Goal: Task Accomplishment & Management: Use online tool/utility

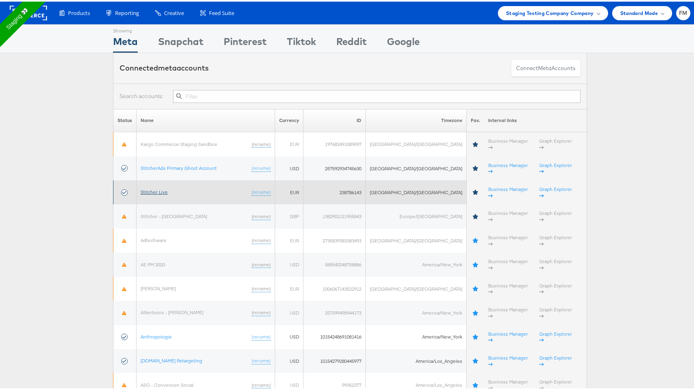
click at [165, 187] on link "Stitcher Live" at bounding box center [154, 190] width 27 height 6
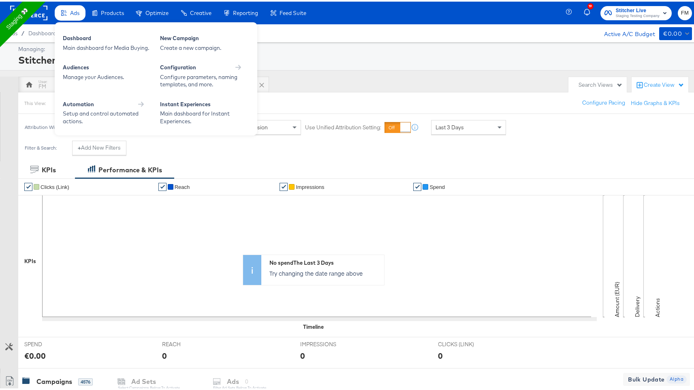
click at [64, 6] on div "Ads" at bounding box center [70, 12] width 31 height 16
click at [156, 38] on div "New Campaign Create a new campaign." at bounding box center [204, 41] width 97 height 25
click at [181, 36] on div "New Campaign" at bounding box center [204, 38] width 89 height 10
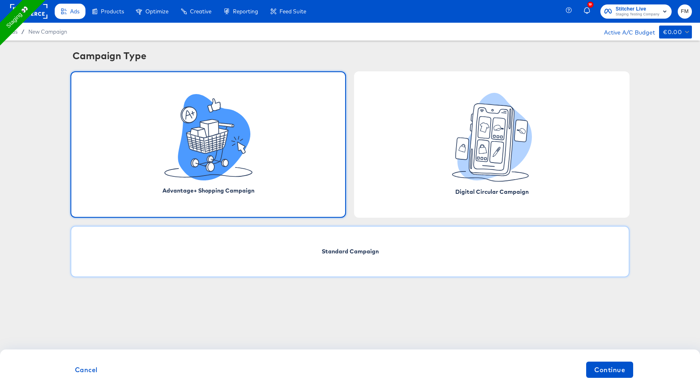
click at [322, 256] on div "Standard Campaign" at bounding box center [349, 251] width 559 height 51
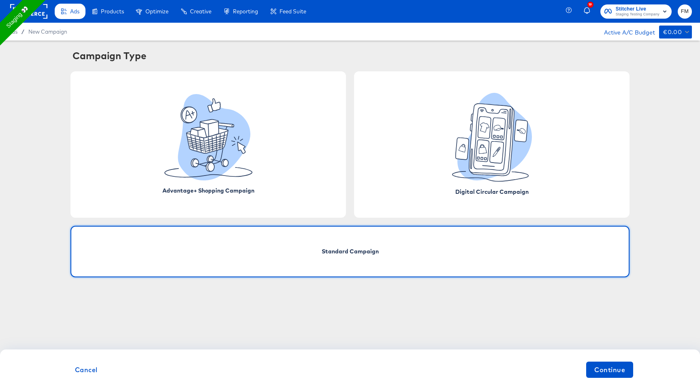
click at [322, 256] on div "Standard Campaign" at bounding box center [349, 251] width 559 height 51
click at [592, 370] on button "Continue" at bounding box center [609, 369] width 47 height 16
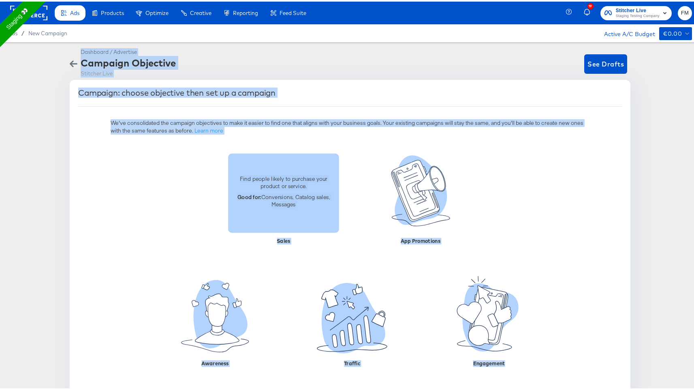
click at [299, 209] on div "Find people likely to purchase your product or service. Good for: Conversions, …" at bounding box center [283, 191] width 111 height 46
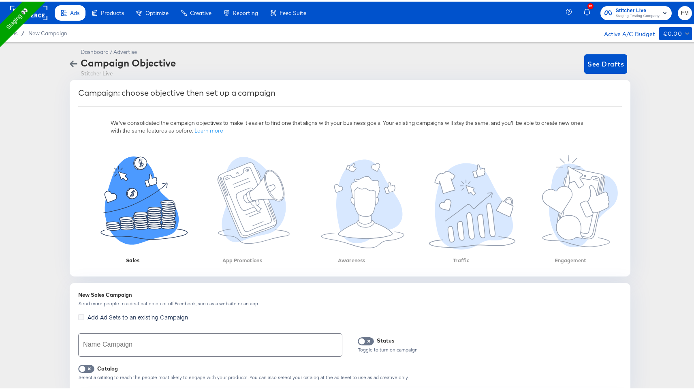
click at [253, 354] on div "Name Campaign" at bounding box center [210, 343] width 264 height 27
click at [254, 344] on input "text" at bounding box center [210, 343] width 263 height 23
type input "f"
type input "r"
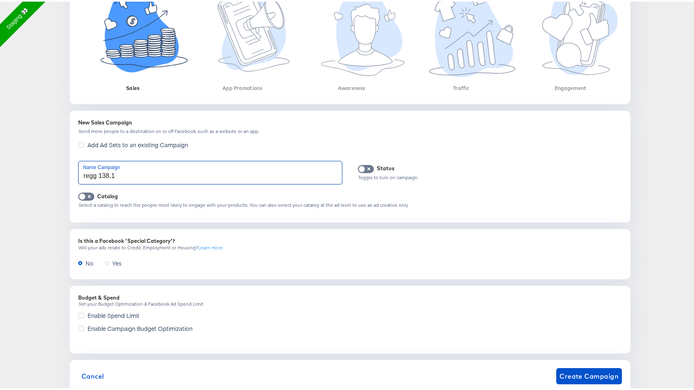
scroll to position [192, 0]
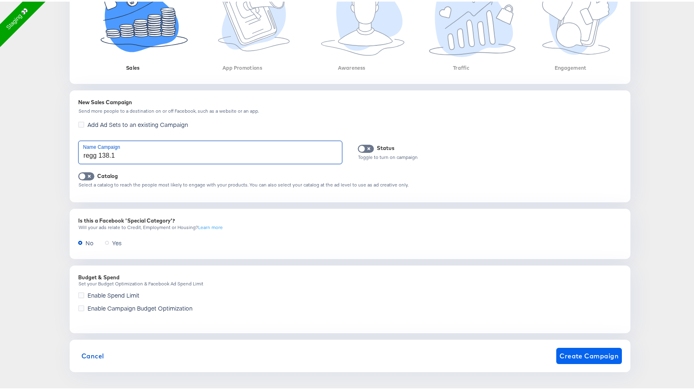
type input "regg 138.1"
click at [584, 356] on span "Create Campaign" at bounding box center [588, 353] width 59 height 11
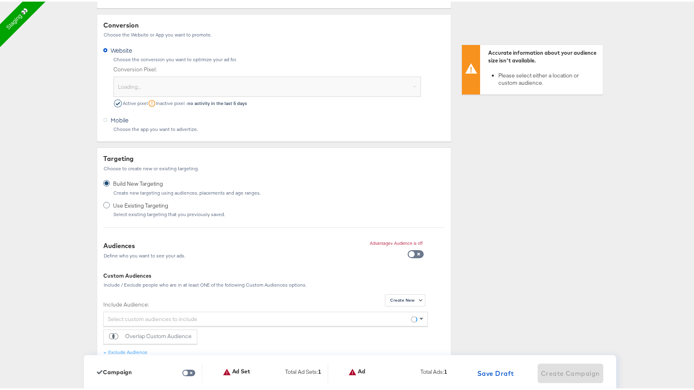
scroll to position [0, 0]
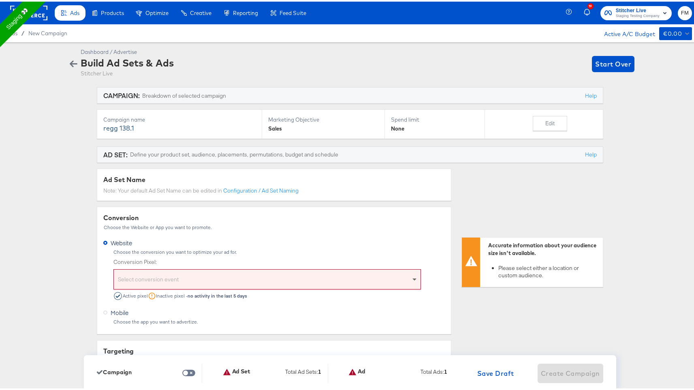
click at [410, 281] on span at bounding box center [415, 277] width 10 height 19
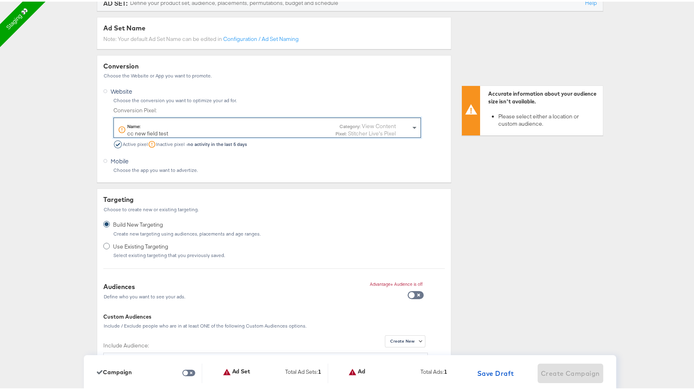
scroll to position [242, 0]
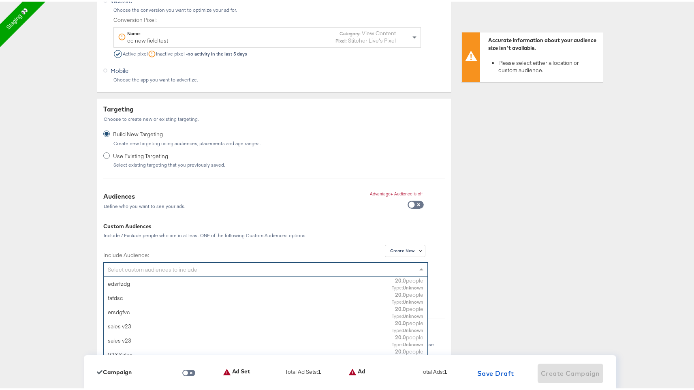
click at [364, 270] on div "Select custom audiences to include" at bounding box center [266, 268] width 324 height 14
click at [313, 251] on label "Include Audience:" at bounding box center [265, 253] width 324 height 8
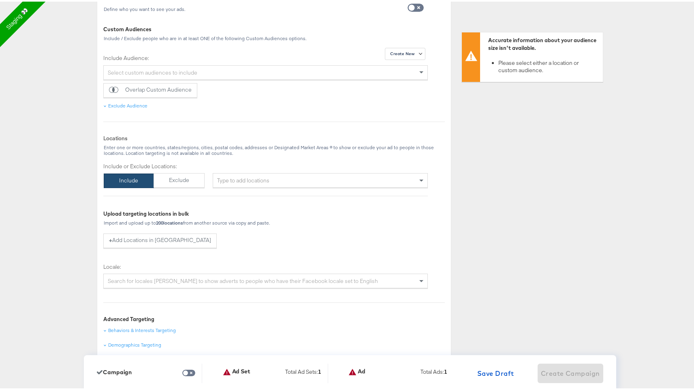
scroll to position [440, 0]
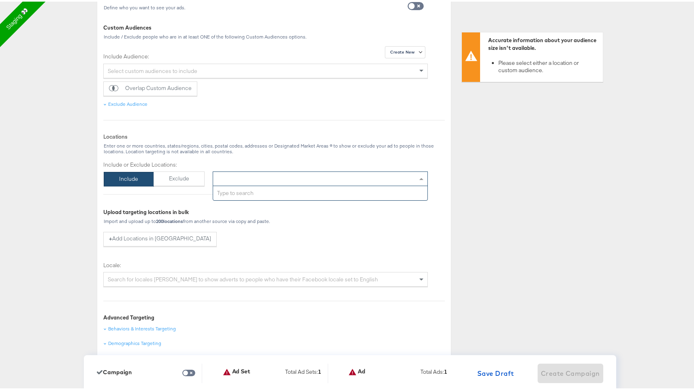
click at [316, 179] on div "Type to add locations" at bounding box center [320, 177] width 215 height 15
type input "usa"
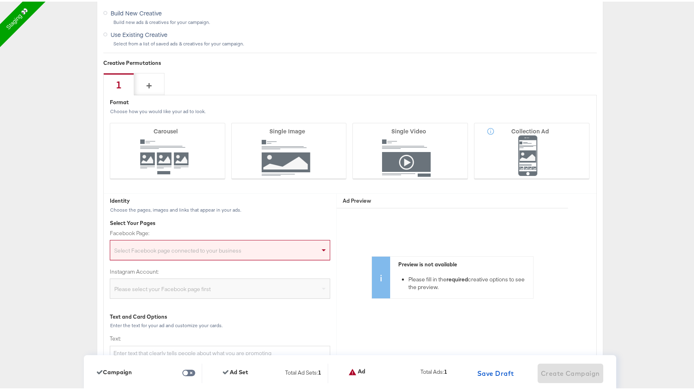
scroll to position [1939, 0]
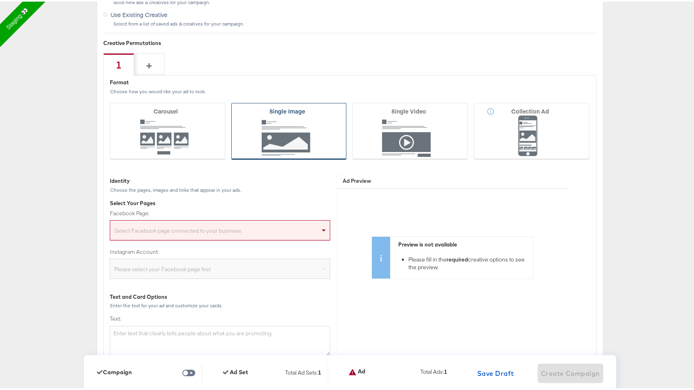
click at [289, 134] on icon at bounding box center [288, 129] width 115 height 57
click at [0, 0] on input "Single Image" at bounding box center [0, 0] width 0 height 0
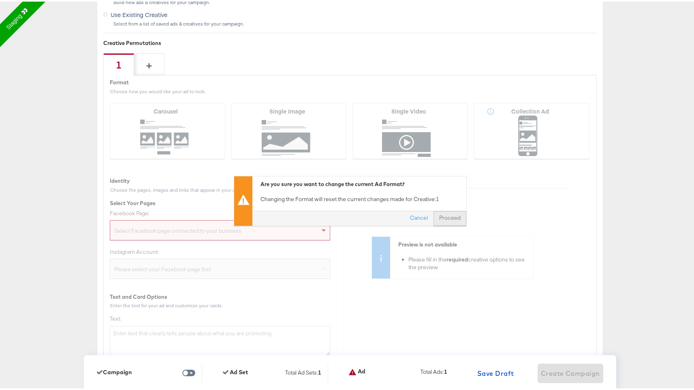
click at [449, 213] on button "Proceed" at bounding box center [449, 216] width 33 height 15
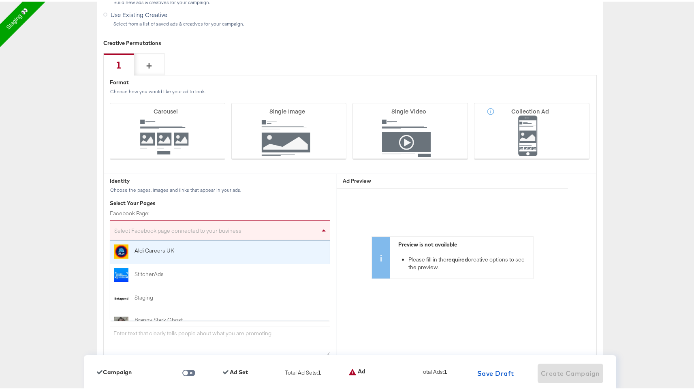
click at [255, 237] on div "Select Facebook page connected to your business" at bounding box center [219, 230] width 219 height 16
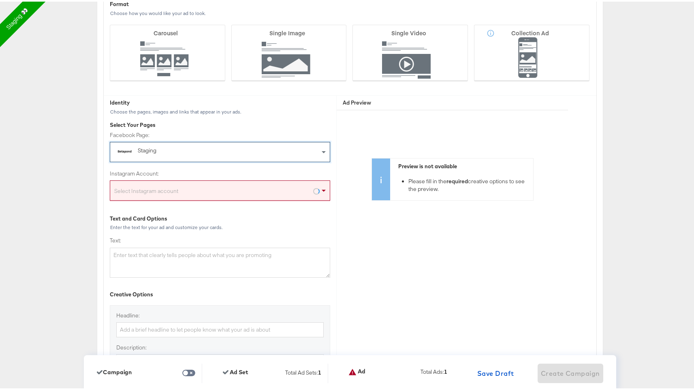
scroll to position [2023, 0]
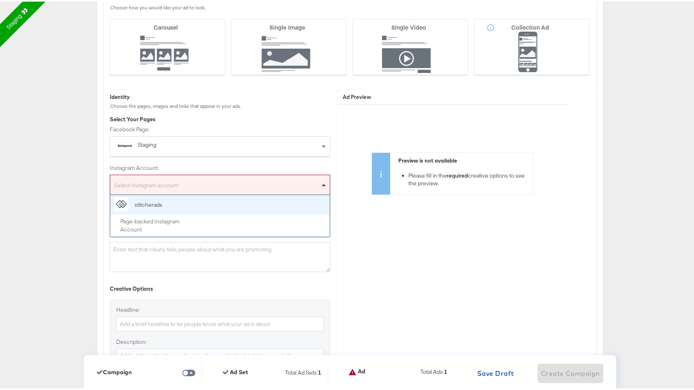
click at [235, 179] on div "Select Instagram account" at bounding box center [219, 185] width 219 height 16
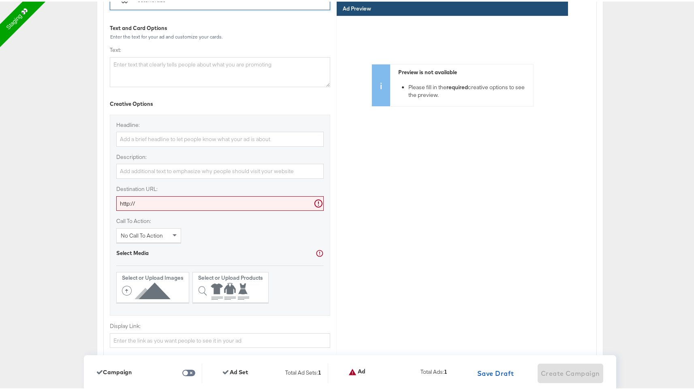
scroll to position [2209, 0]
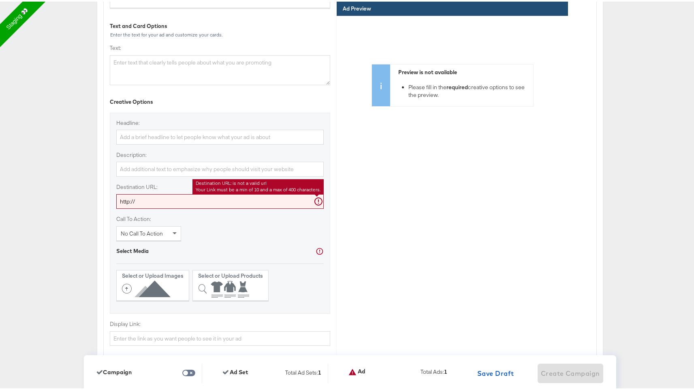
click at [249, 195] on input "http://" at bounding box center [219, 199] width 207 height 15
click at [221, 207] on input "http://" at bounding box center [219, 199] width 207 height 15
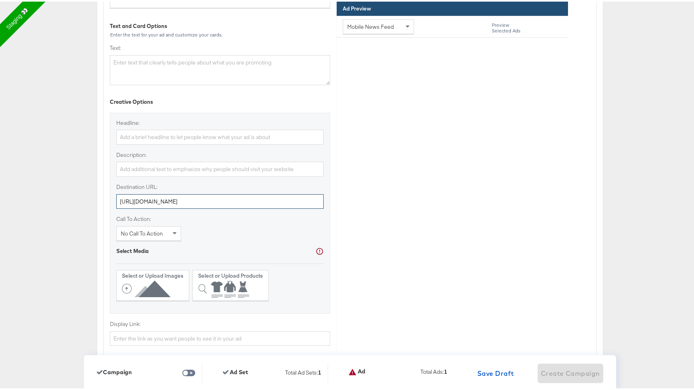
click at [132, 202] on input "http://kargo.com" at bounding box center [219, 199] width 207 height 15
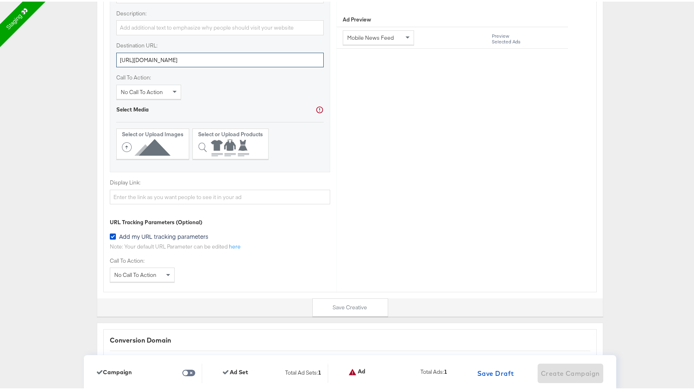
scroll to position [2337, 0]
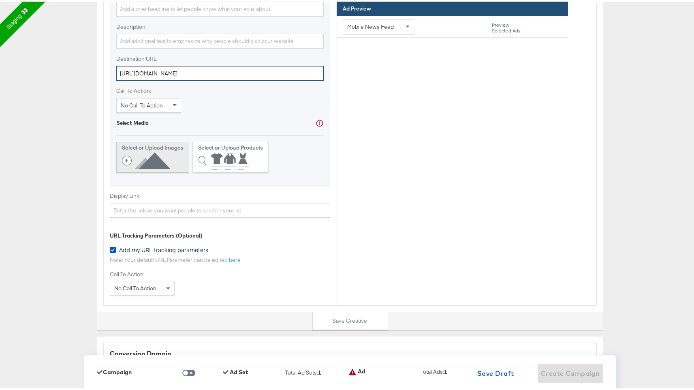
type input "http://www.kargo.com"
click at [170, 157] on icon at bounding box center [148, 159] width 52 height 18
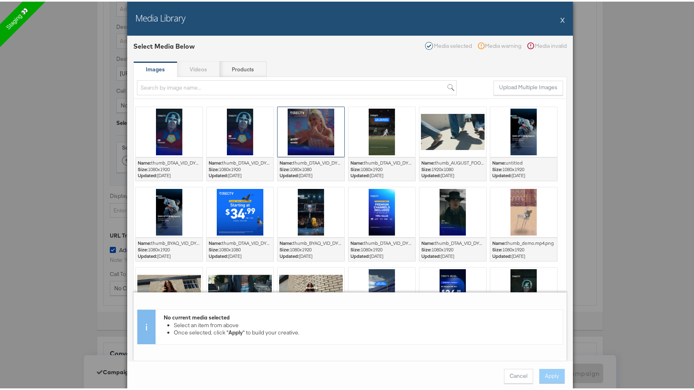
click at [315, 118] on div at bounding box center [310, 130] width 67 height 50
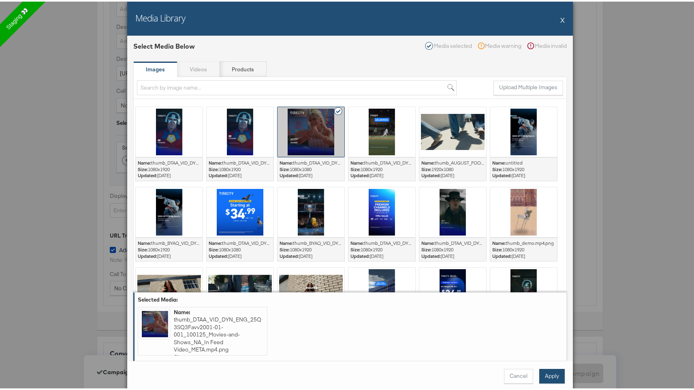
click at [548, 371] on button "Apply" at bounding box center [552, 374] width 26 height 15
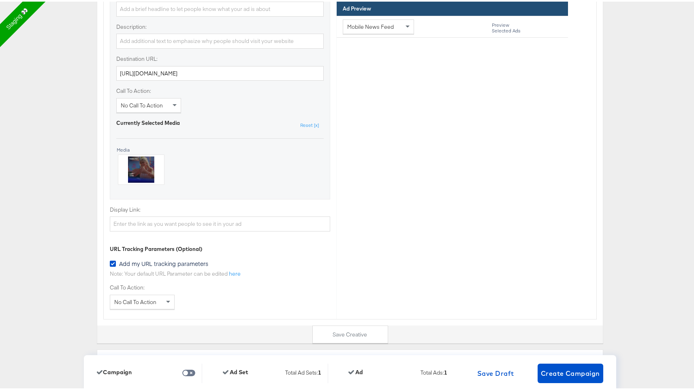
scroll to position [2591, 0]
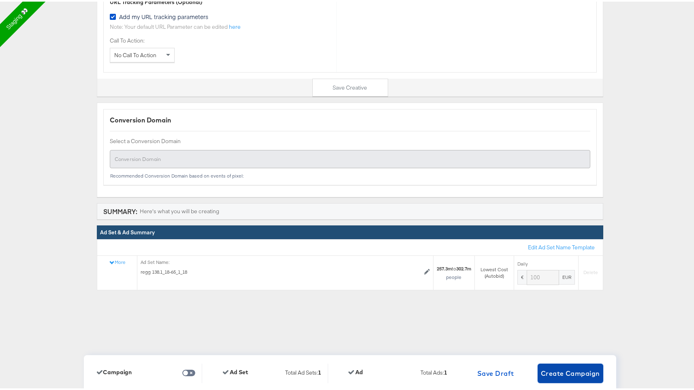
click at [554, 375] on span "Create Campaign" at bounding box center [570, 371] width 59 height 11
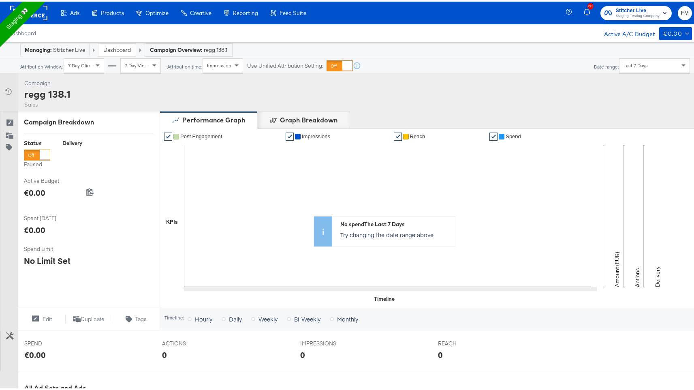
click at [36, 152] on div at bounding box center [37, 153] width 26 height 11
click at [34, 155] on div at bounding box center [29, 153] width 10 height 10
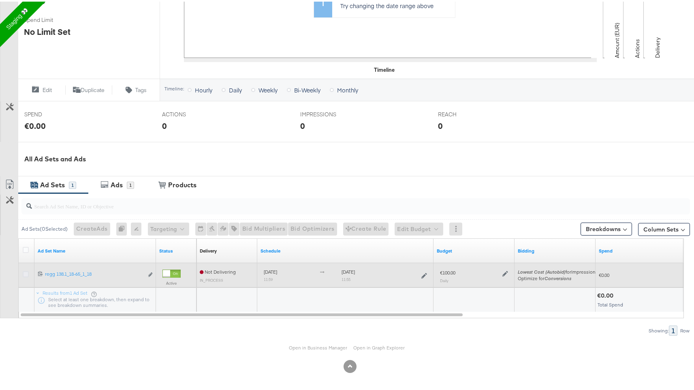
click at [26, 271] on icon at bounding box center [26, 272] width 6 height 6
click at [0, 0] on input "checkbox" at bounding box center [0, 0] width 0 height 0
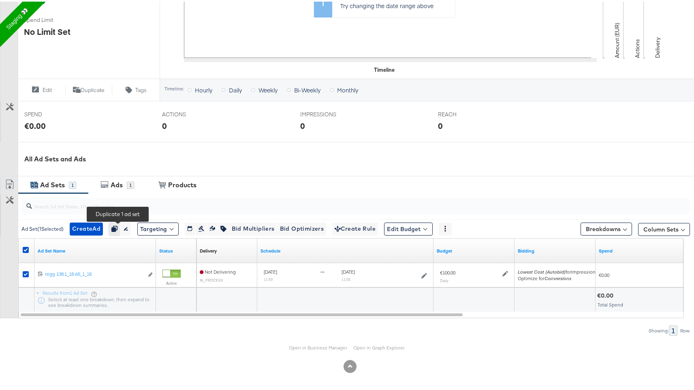
click at [117, 226] on icon "button" at bounding box center [114, 227] width 6 height 6
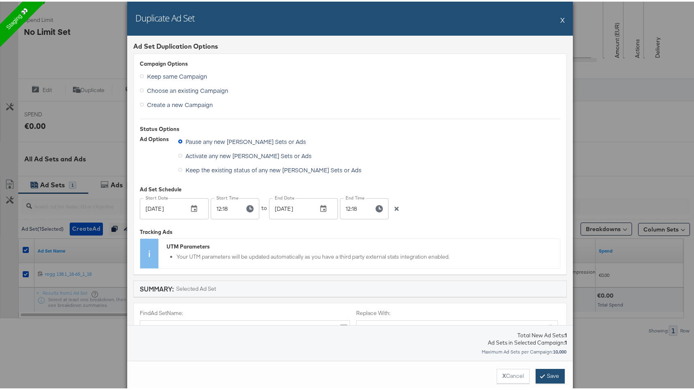
click at [546, 374] on button "Save" at bounding box center [549, 374] width 29 height 15
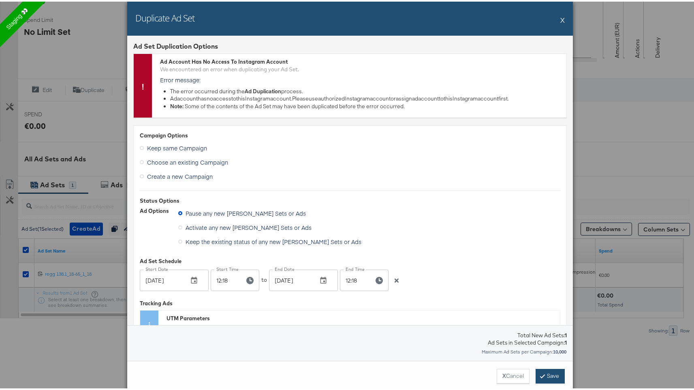
click at [541, 375] on button "Save" at bounding box center [549, 374] width 29 height 15
